Goal: Task Accomplishment & Management: Manage account settings

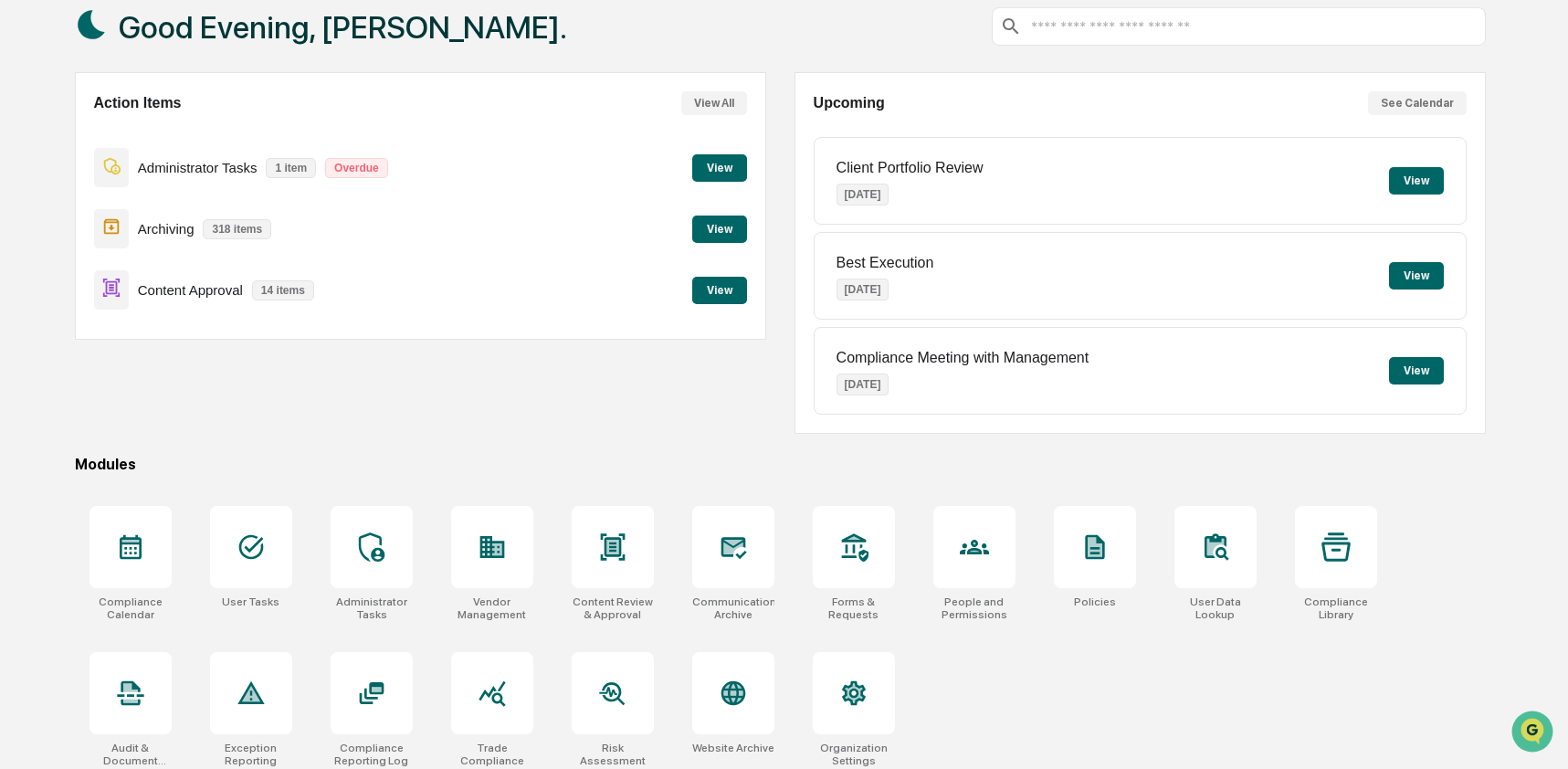
scroll to position [119, 0]
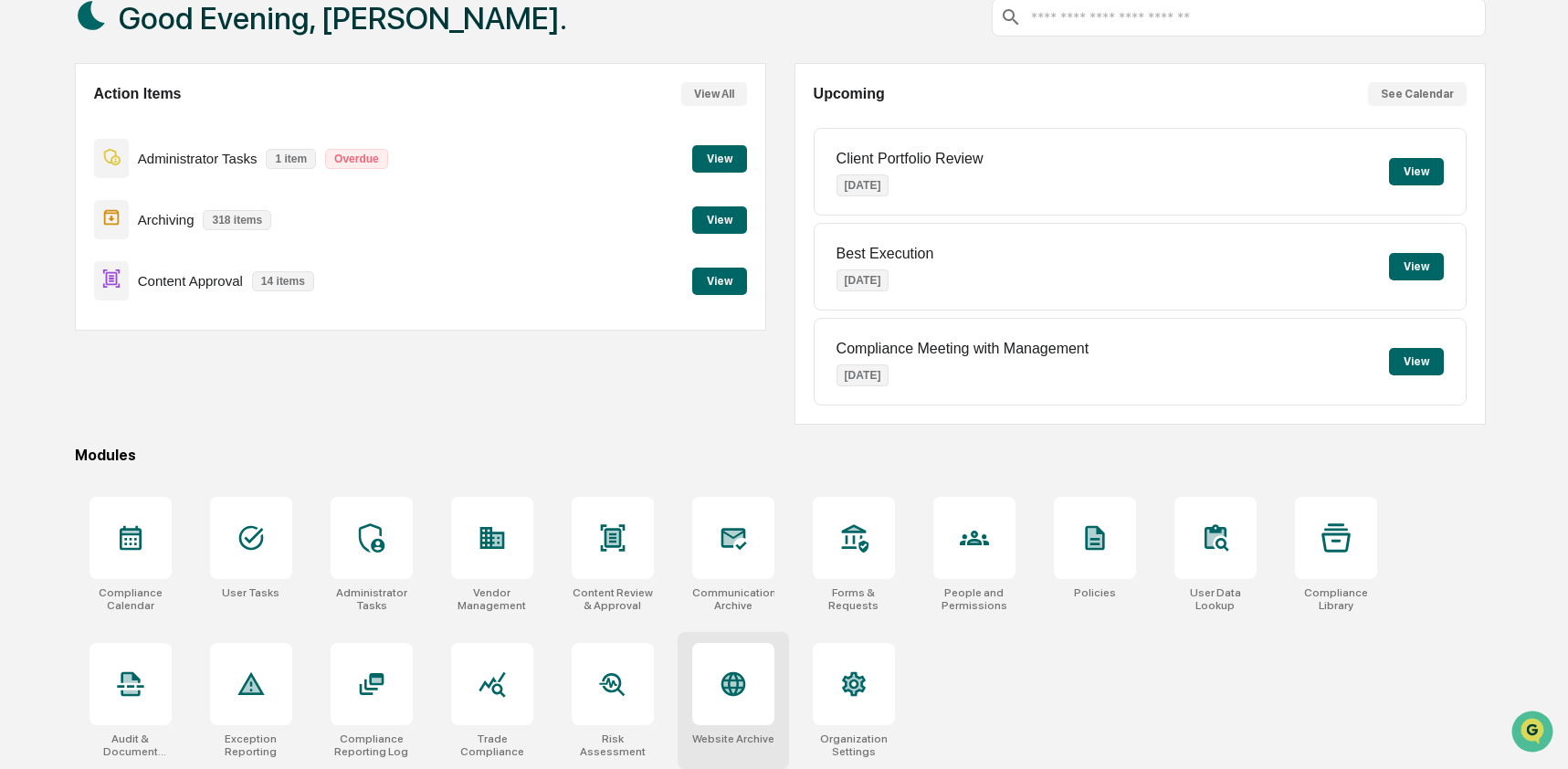
click at [733, 706] on div at bounding box center [733, 685] width 82 height 82
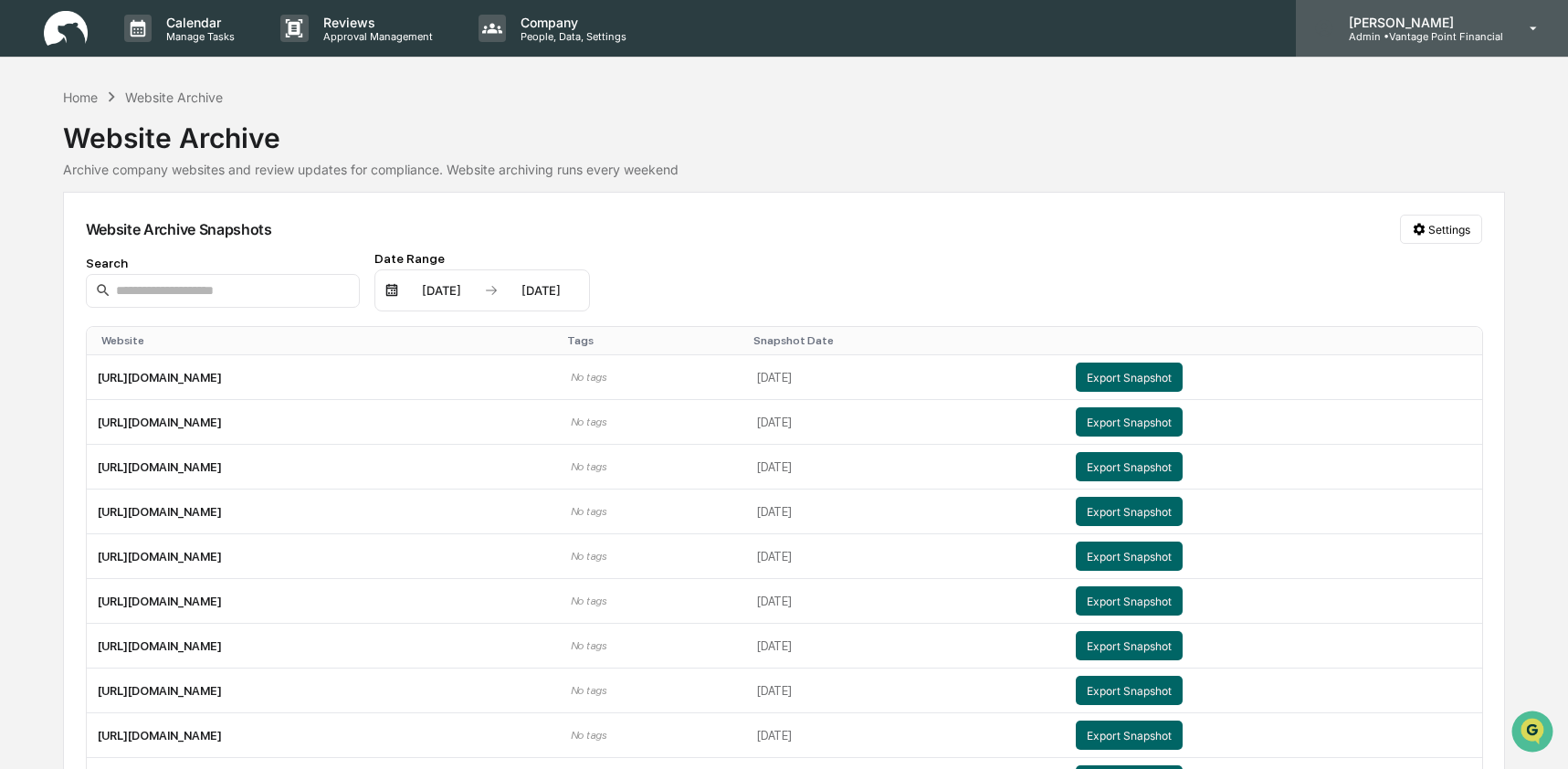
click at [1420, 26] on p "[PERSON_NAME]" at bounding box center [1418, 22] width 169 height 15
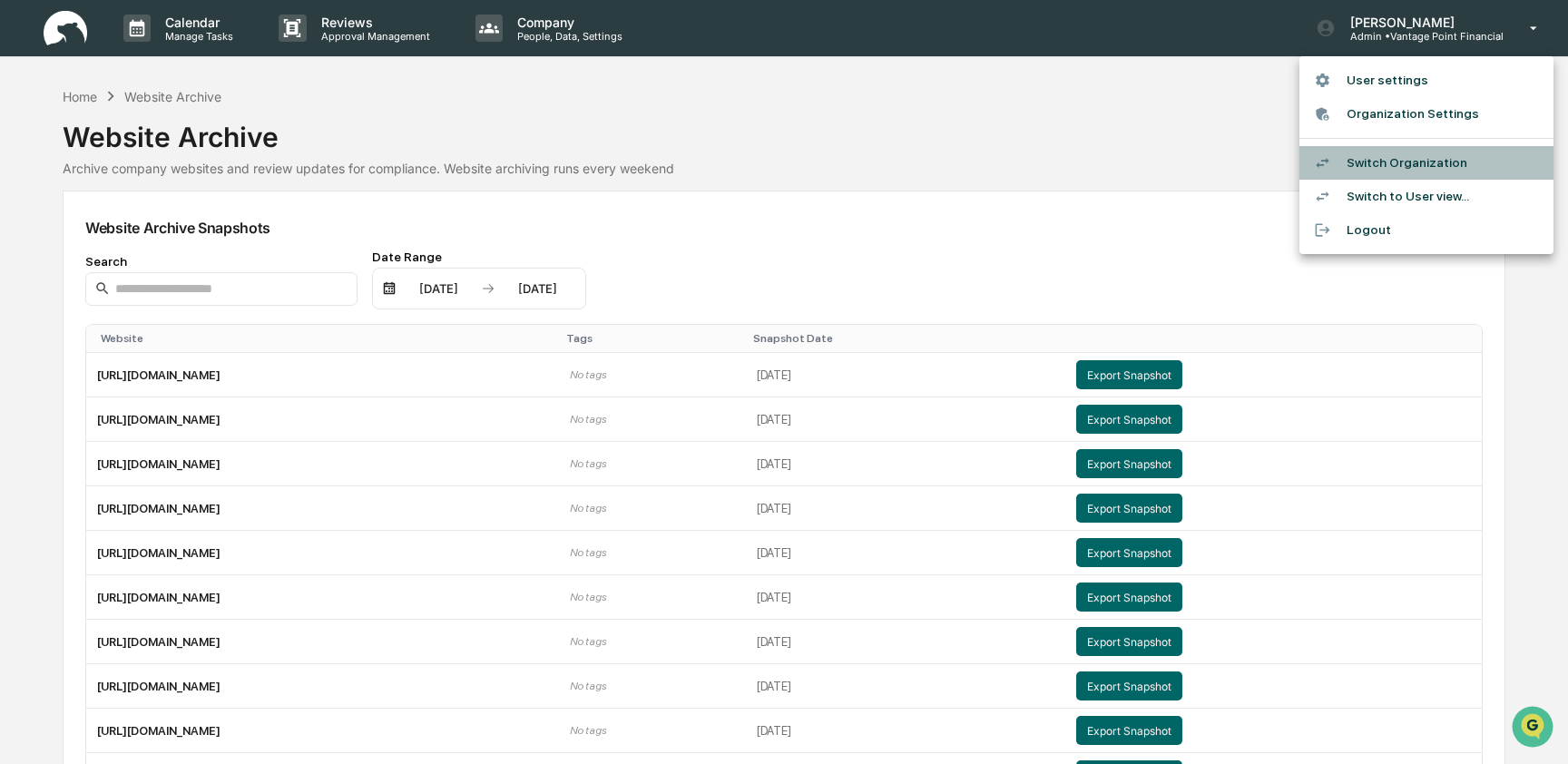
click at [1420, 148] on li "Switch Organization" at bounding box center [1426, 162] width 254 height 33
